Goal: Find specific page/section

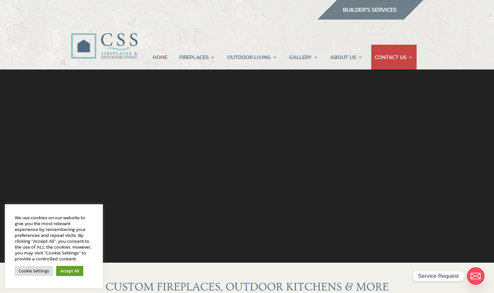
click at [366, 6] on img at bounding box center [370, 10] width 107 height 20
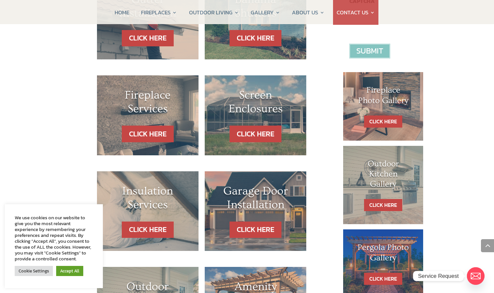
scroll to position [273, 0]
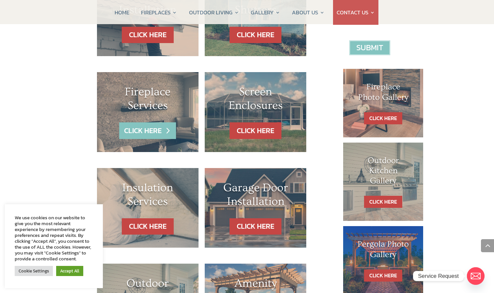
click at [157, 133] on link "CLICK HERE" at bounding box center [147, 131] width 57 height 17
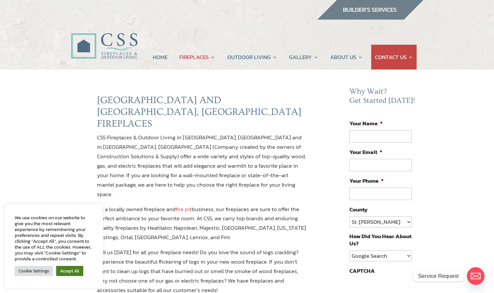
click at [66, 273] on link "Accept All" at bounding box center [69, 271] width 27 height 10
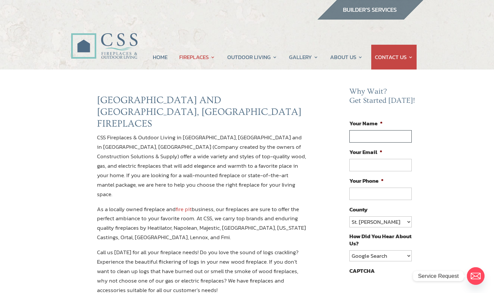
click at [360, 133] on input "Your Name *" at bounding box center [381, 136] width 62 height 12
